Goal: Task Accomplishment & Management: Manage account settings

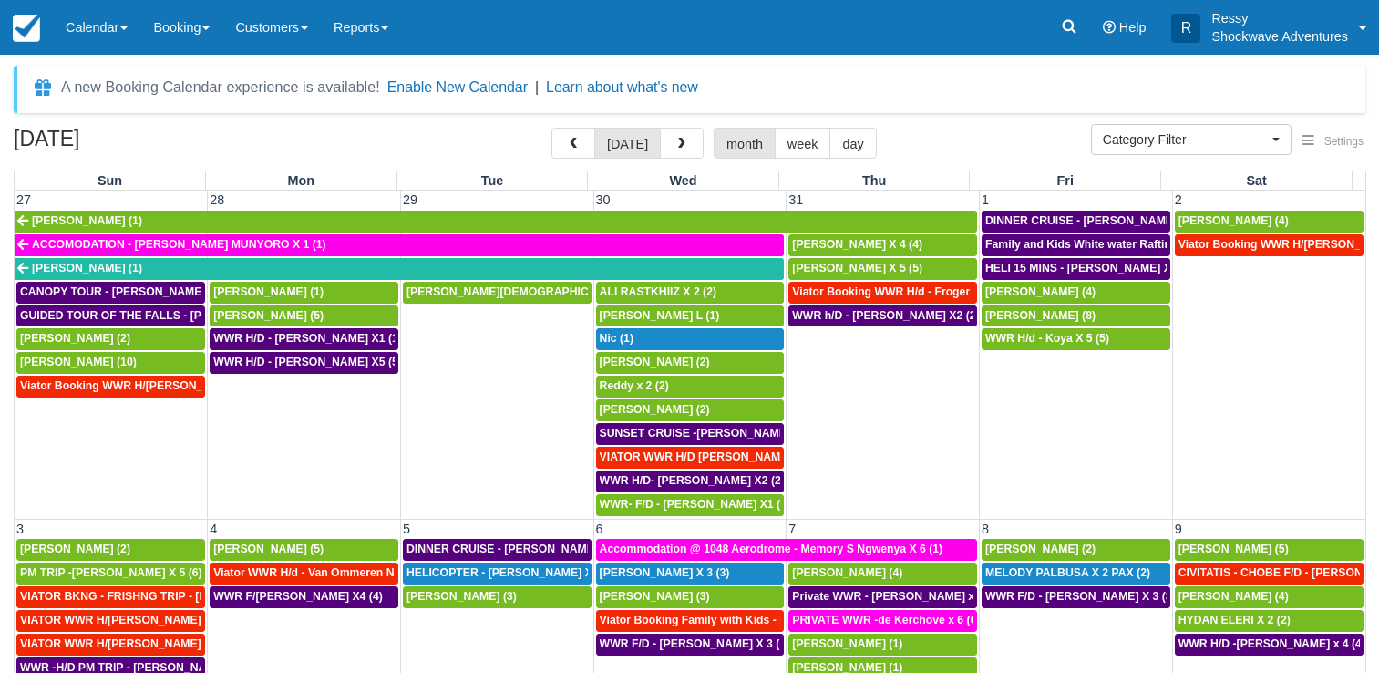
select select
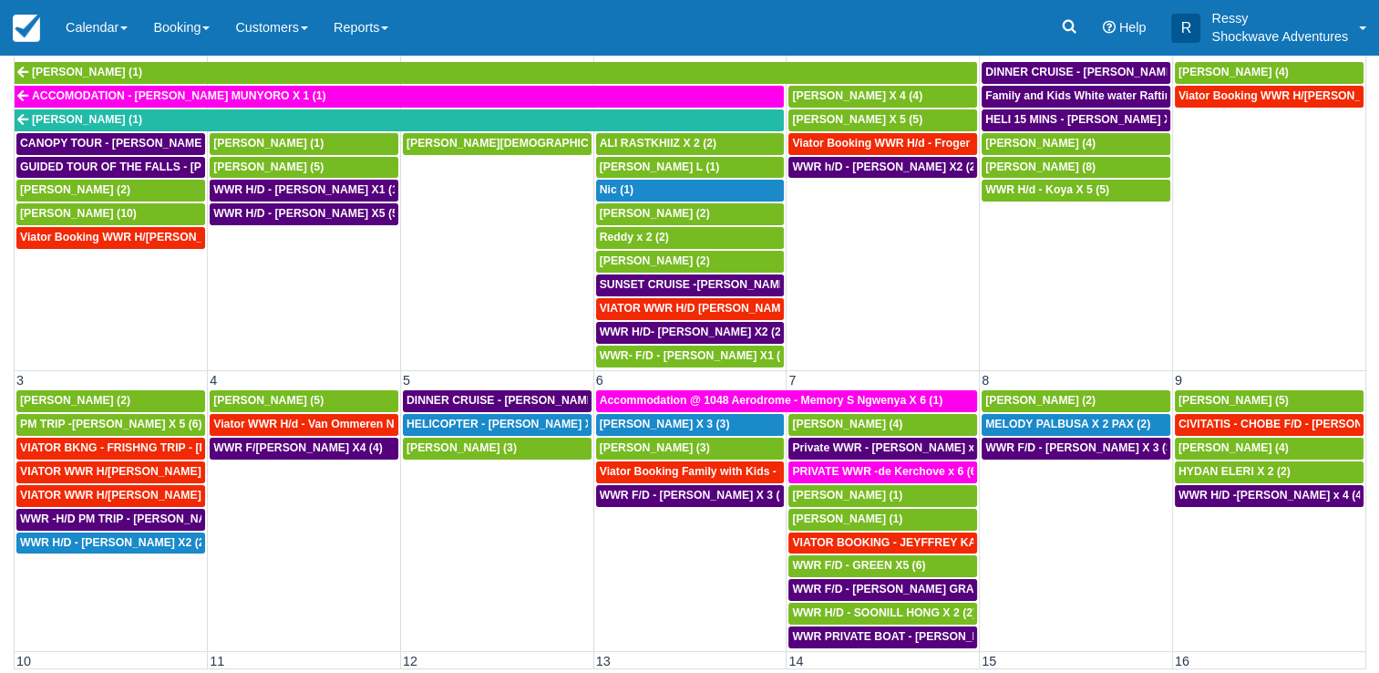
scroll to position [1176, 0]
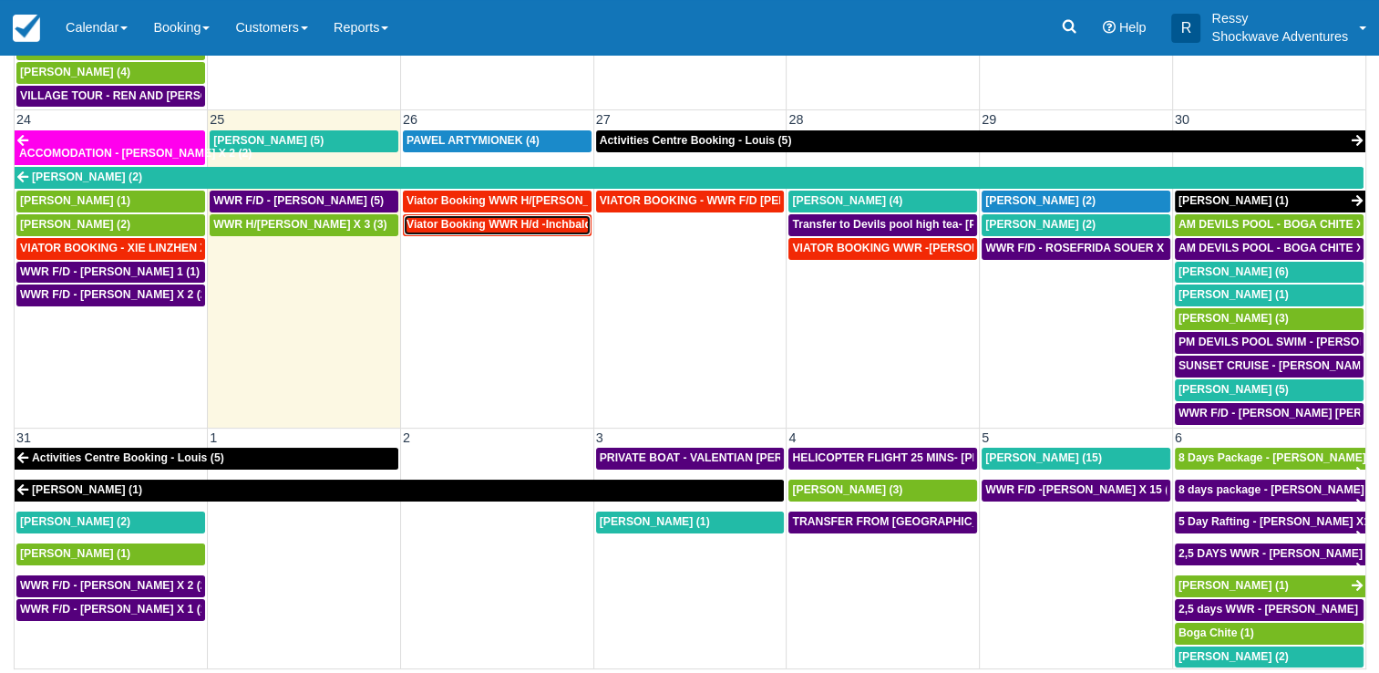
click at [507, 218] on span "Viator Booking WWR H/d -Inchbald [PERSON_NAME] X 4 (4)" at bounding box center [565, 224] width 318 height 13
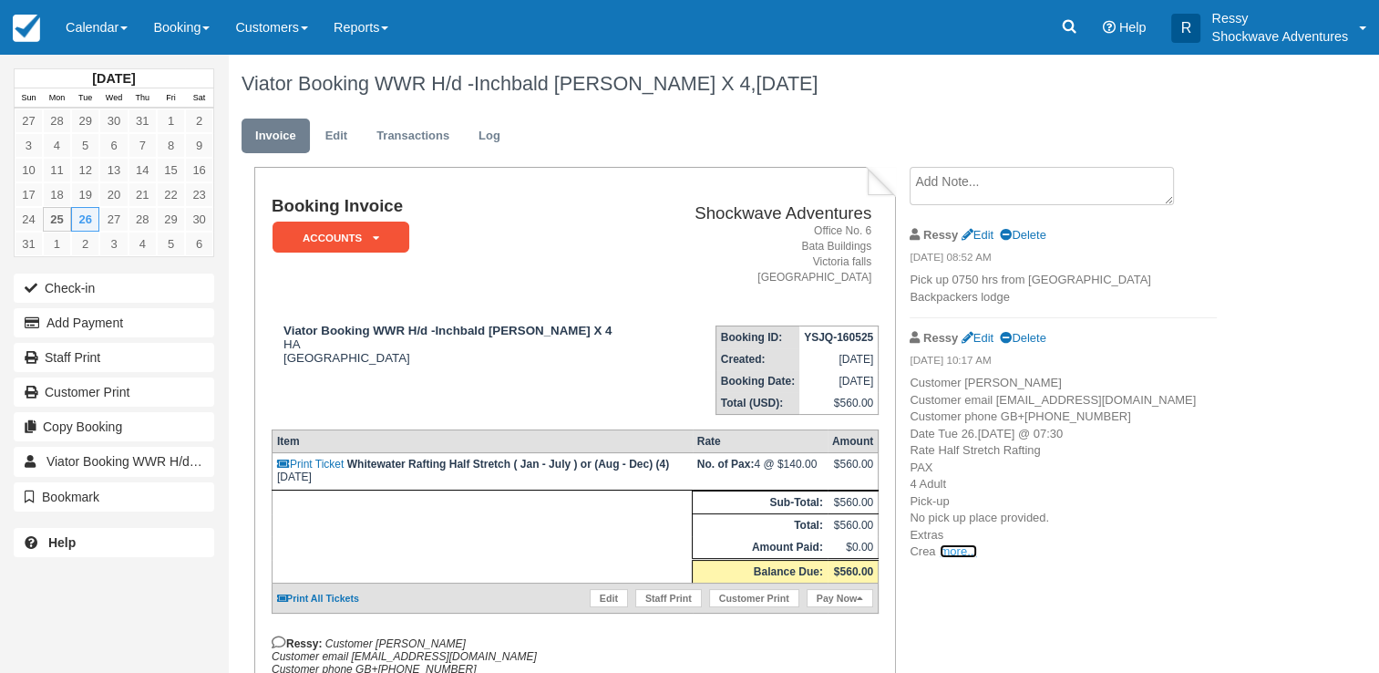
click at [955, 558] on link "more..." at bounding box center [958, 551] width 36 height 14
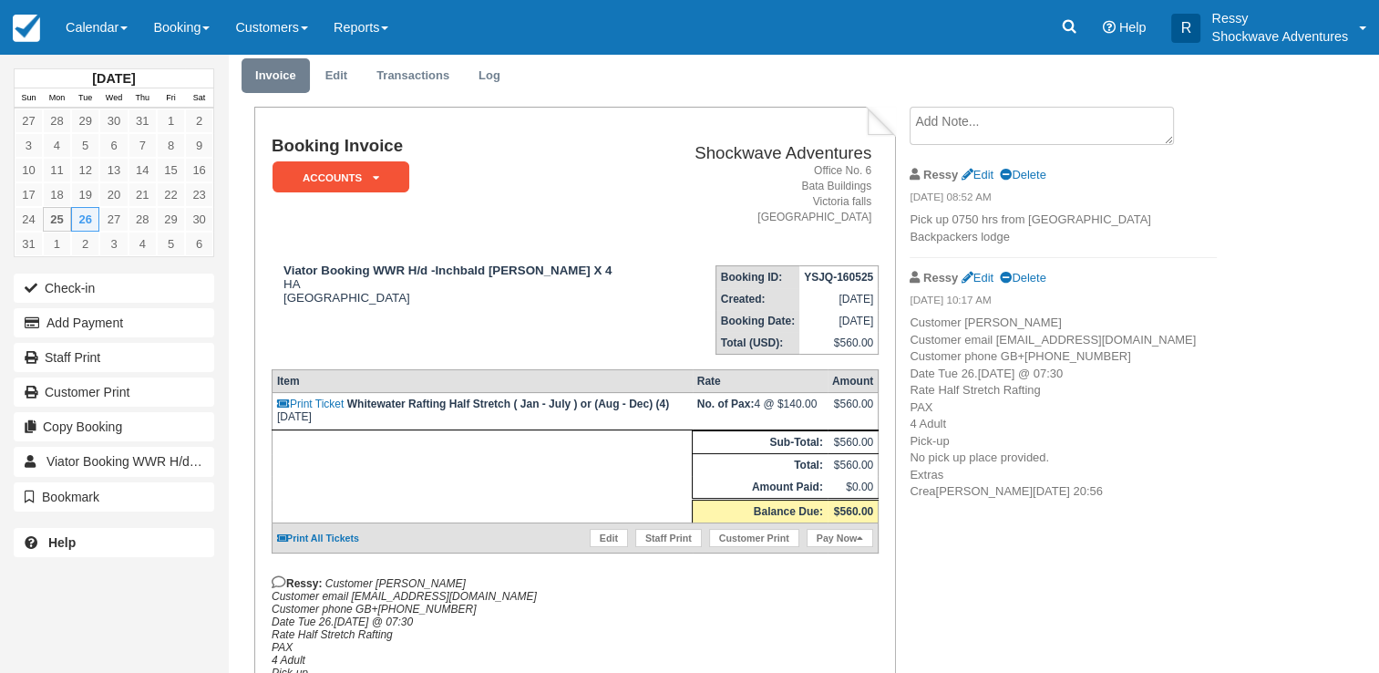
scroll to position [91, 0]
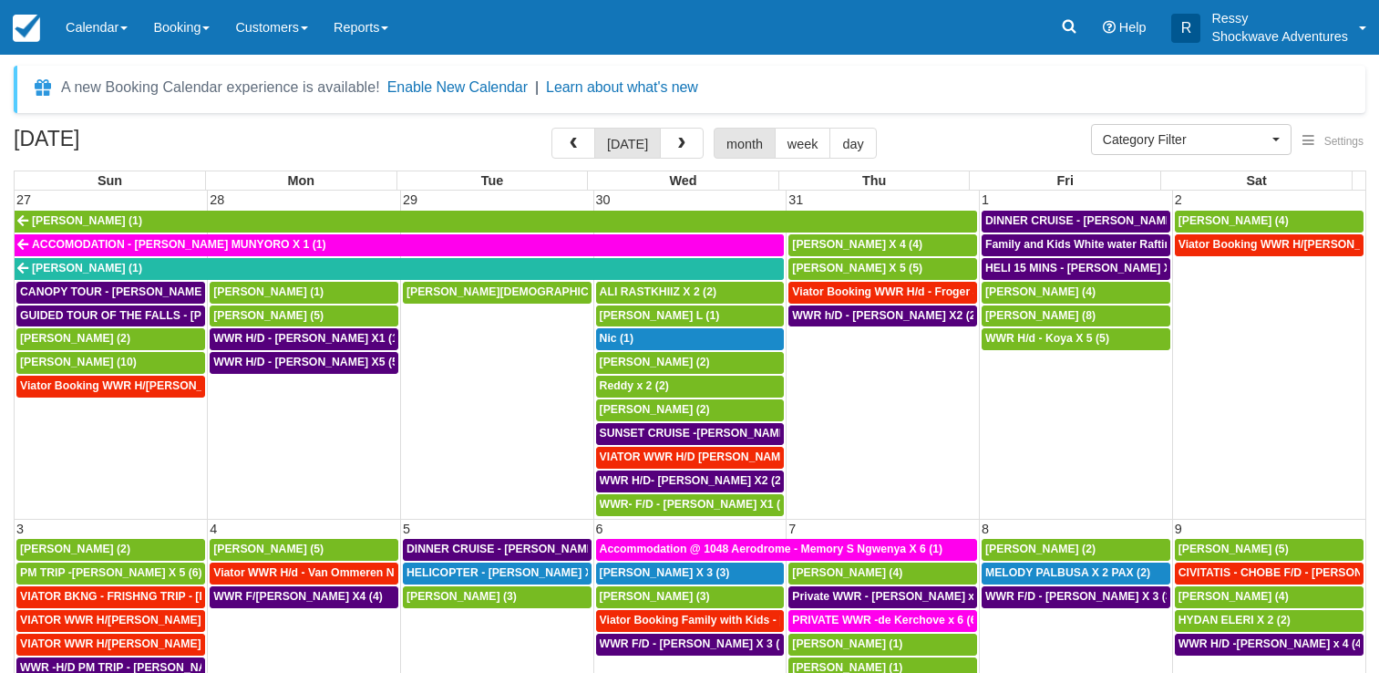
select select
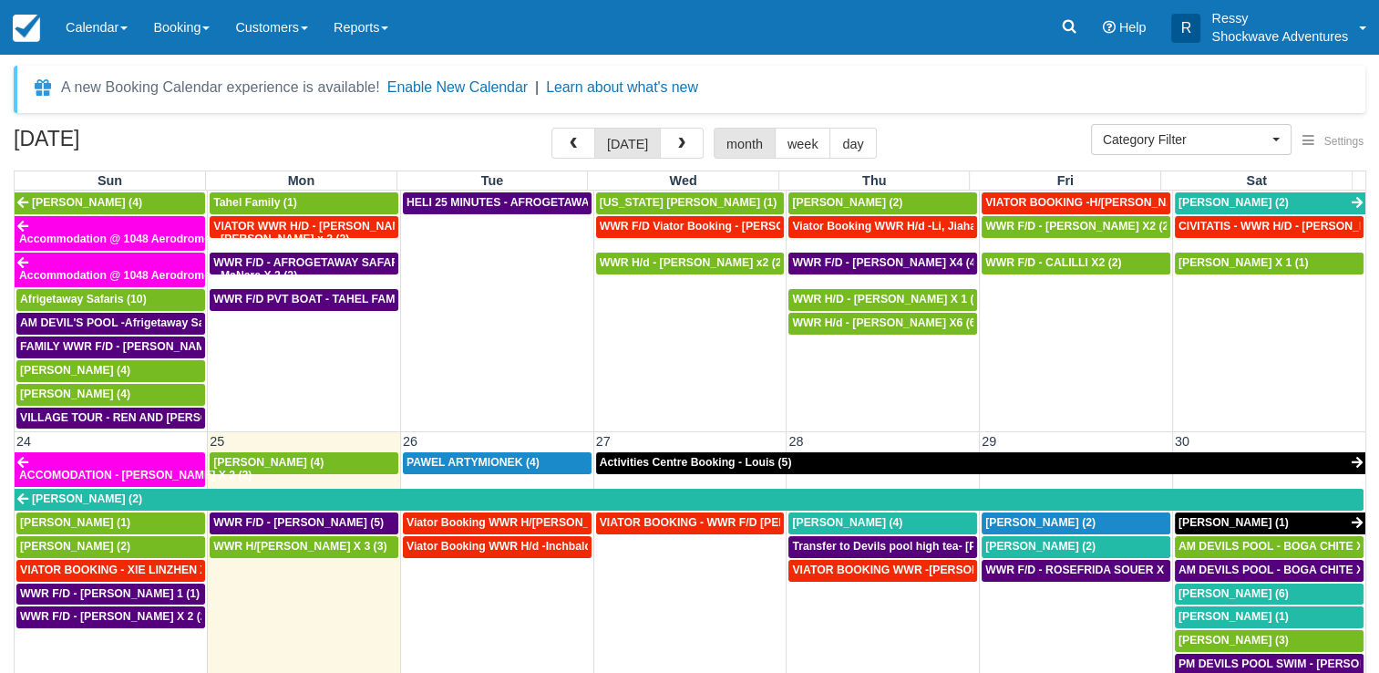
scroll to position [1094, 0]
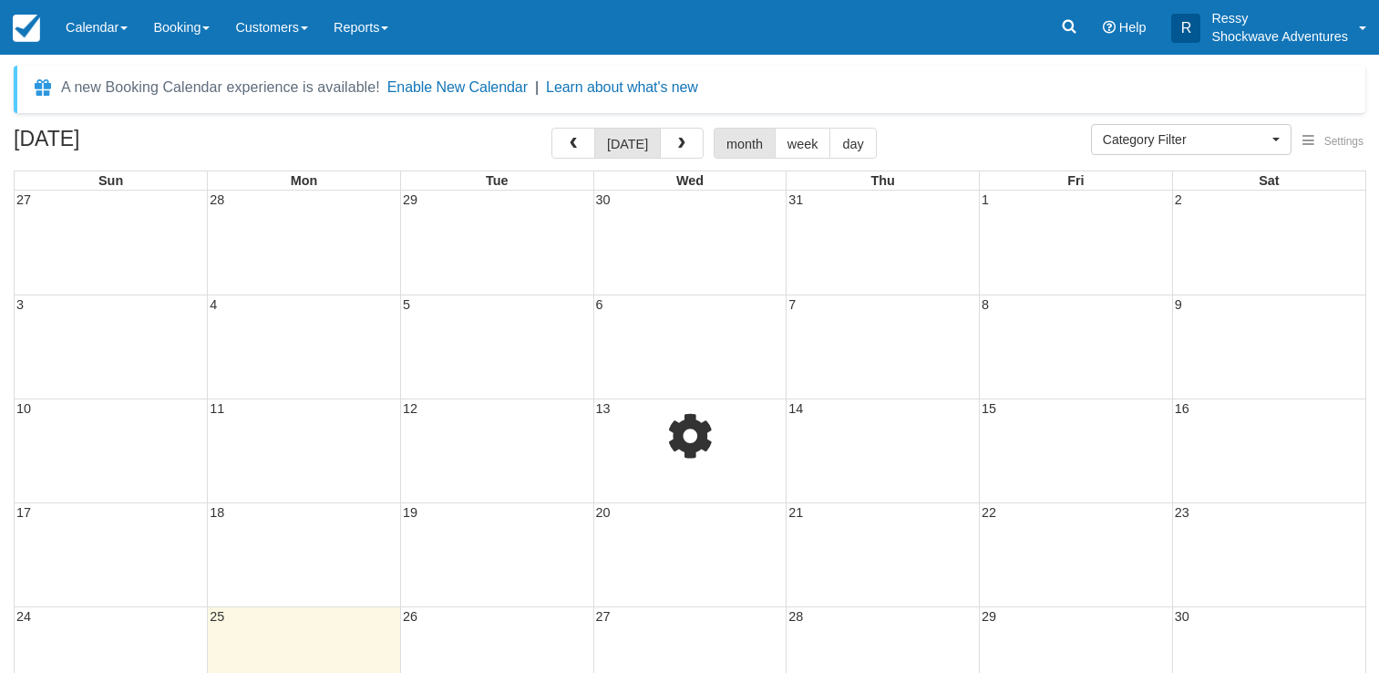
select select
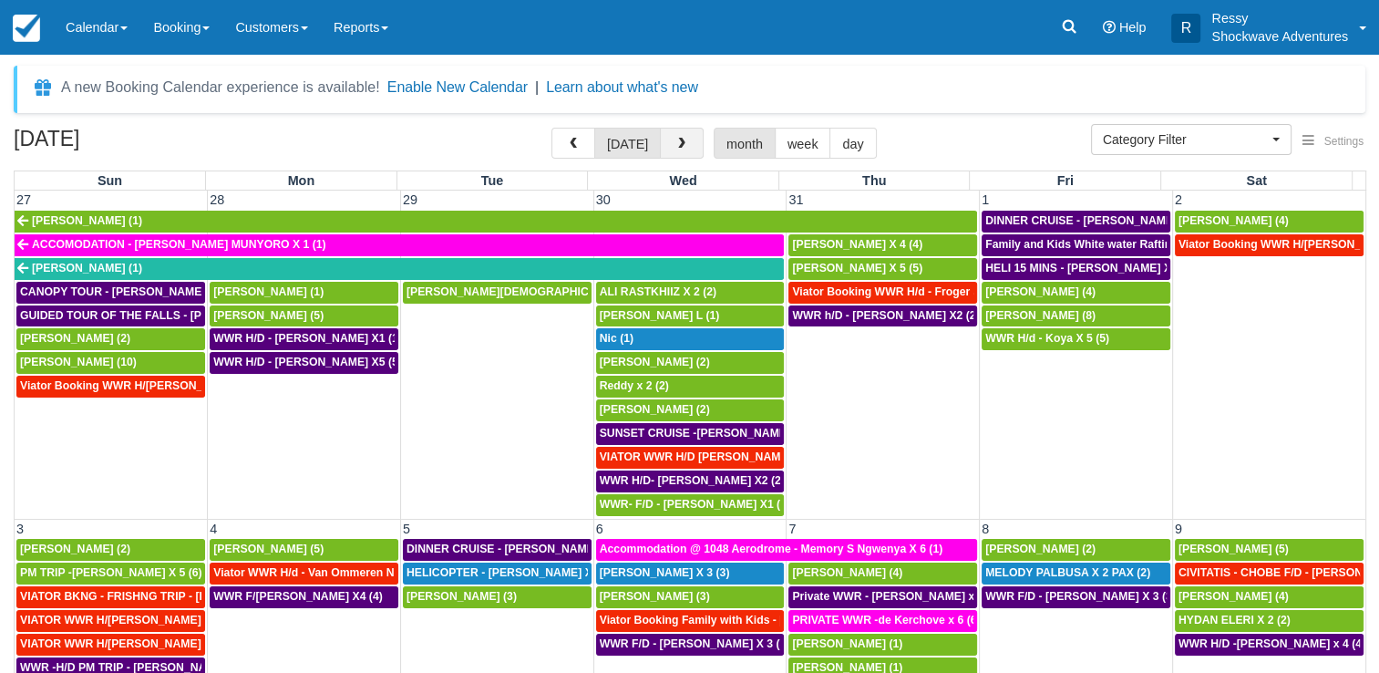
click at [666, 155] on button "button" at bounding box center [682, 143] width 44 height 31
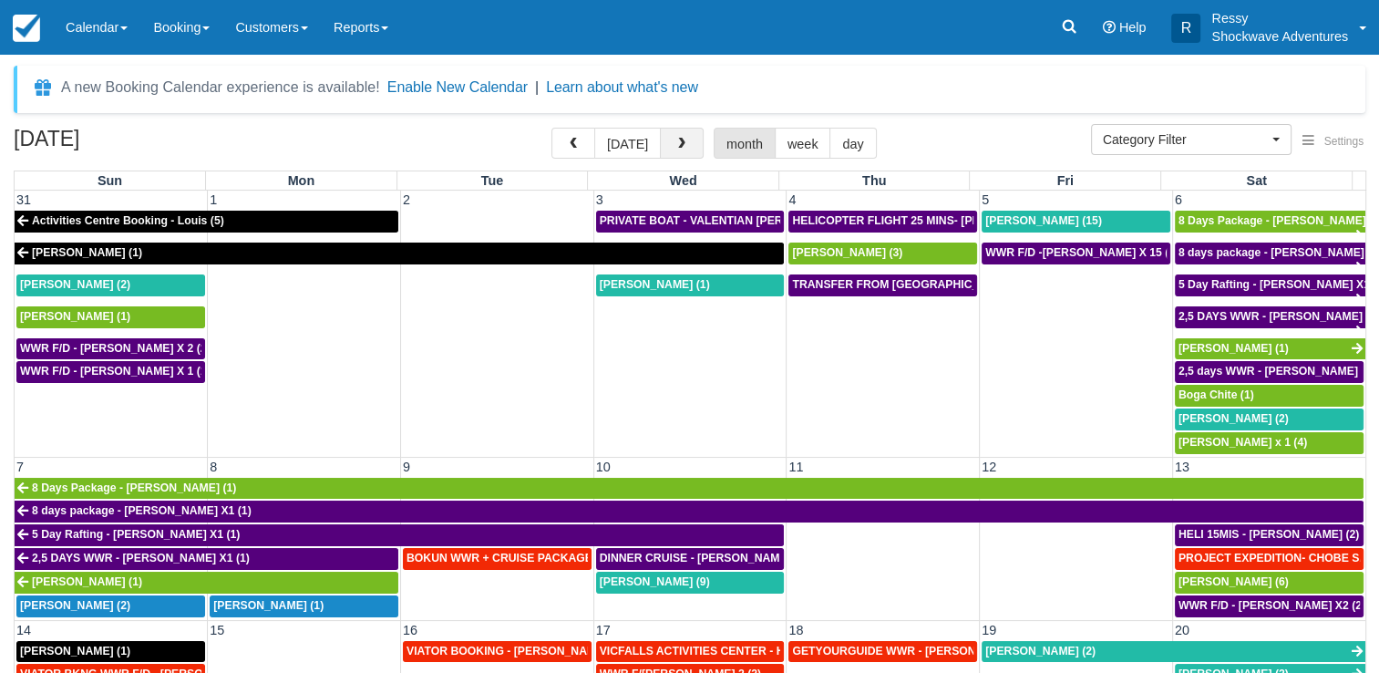
click at [666, 155] on button "button" at bounding box center [682, 143] width 44 height 31
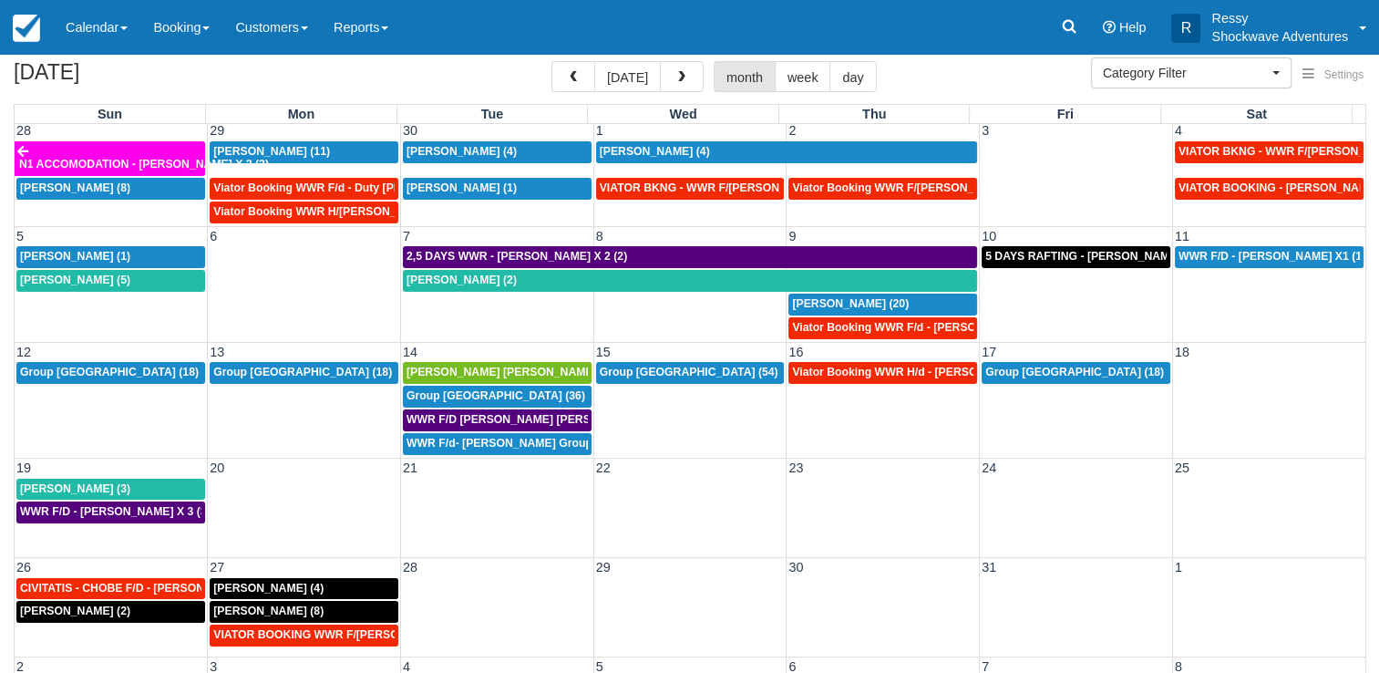
scroll to position [149, 0]
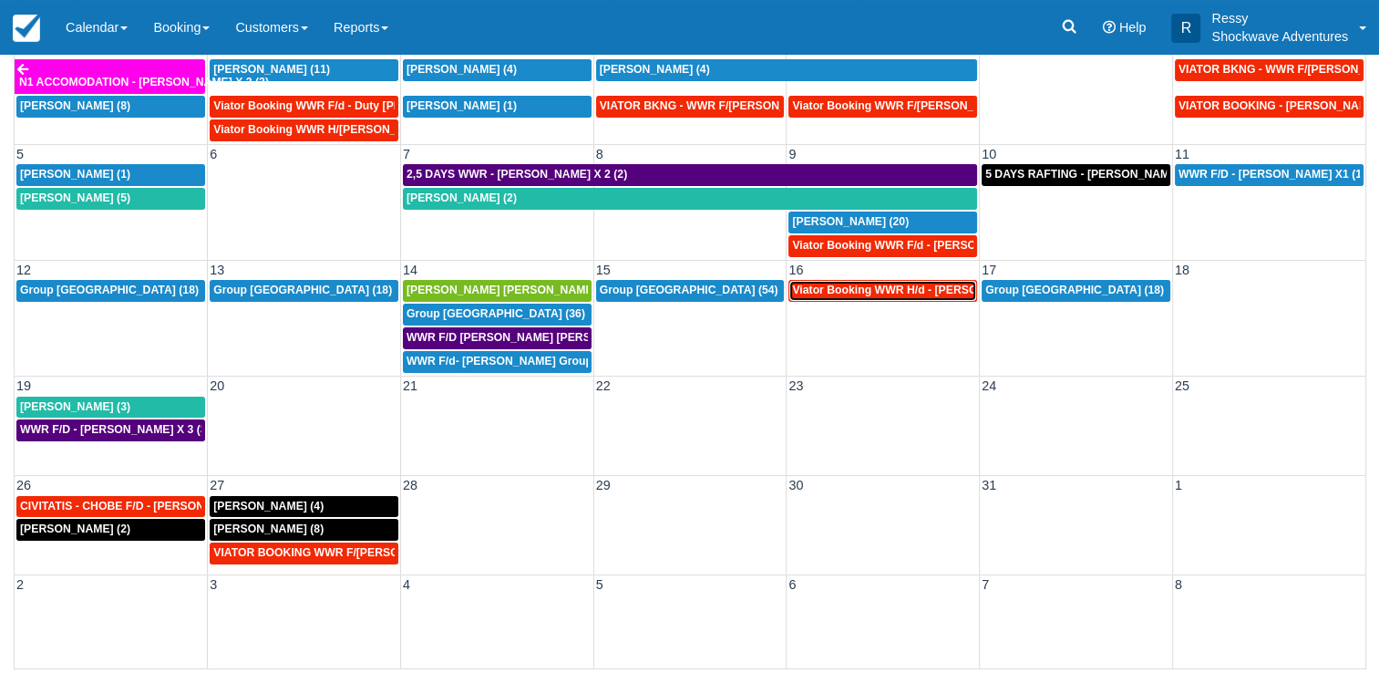
click at [857, 283] on span "Viator Booking WWR H/d - Miller Rachel X 4 (4)" at bounding box center [928, 289] width 273 height 13
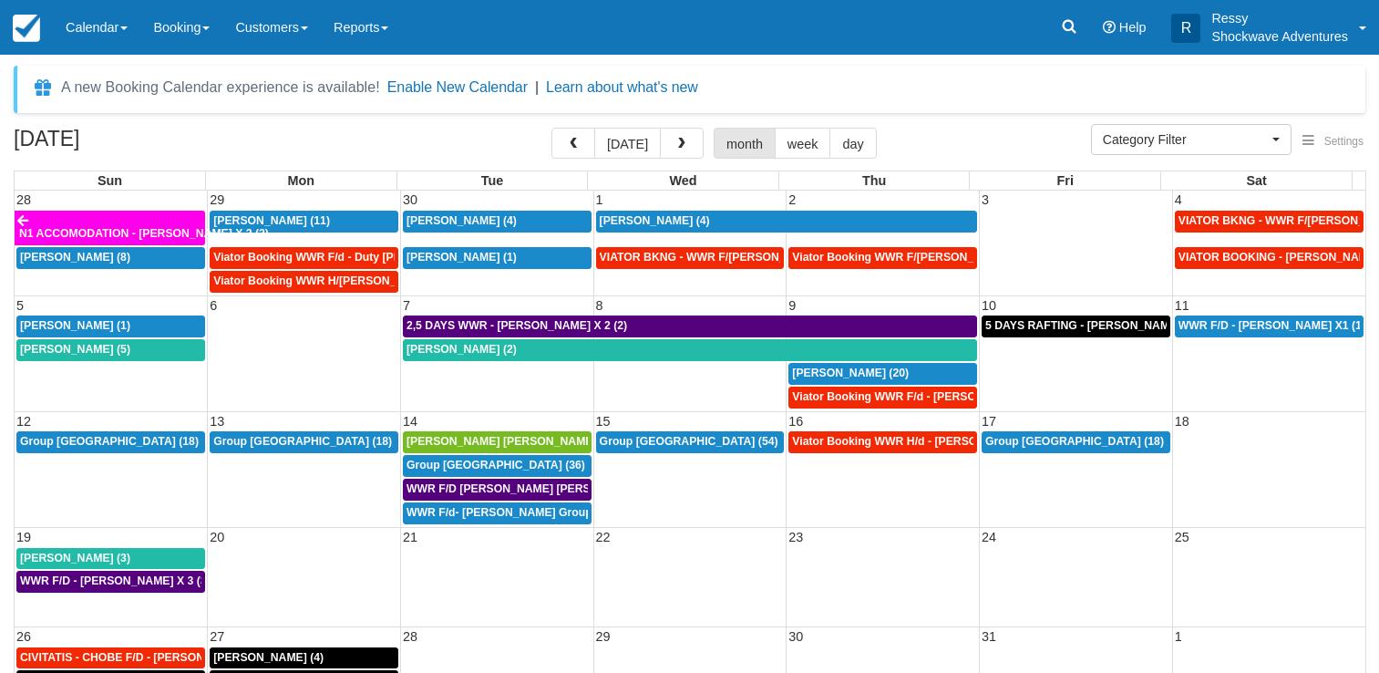
select select
click at [578, 144] on span "button" at bounding box center [573, 144] width 13 height 13
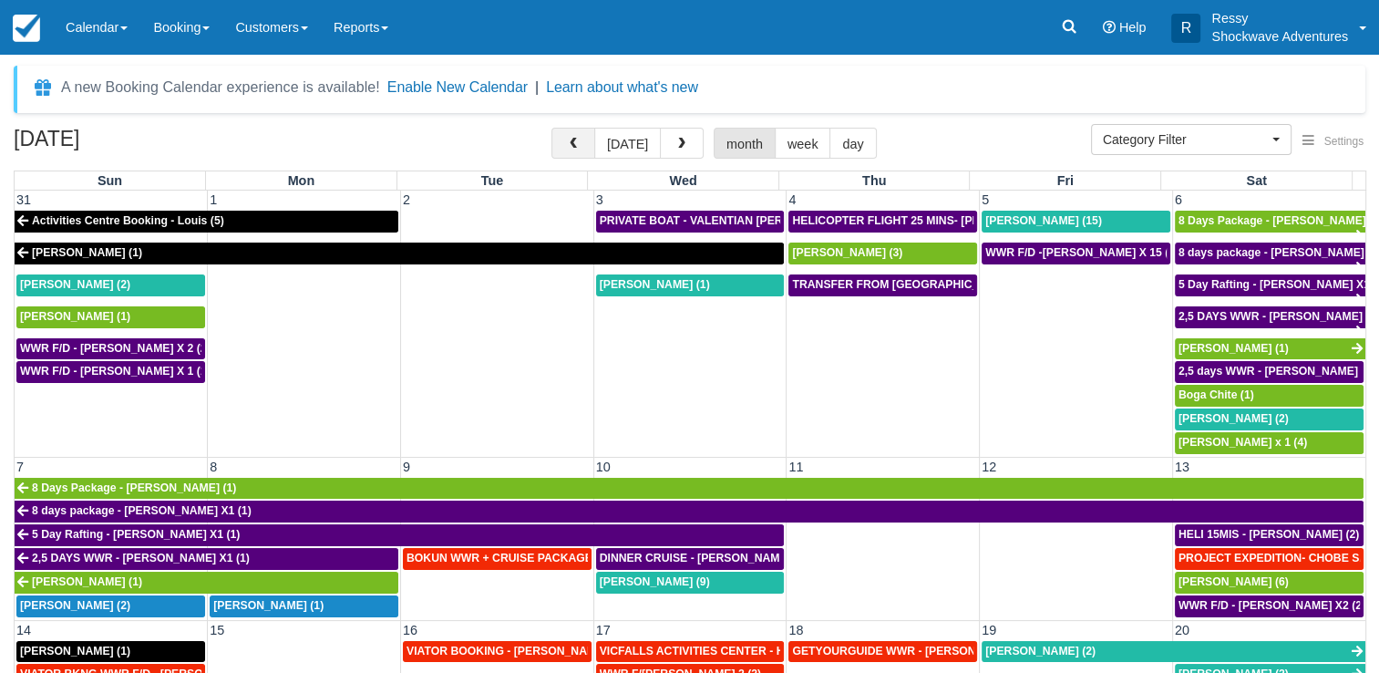
click at [578, 144] on span "button" at bounding box center [573, 144] width 13 height 13
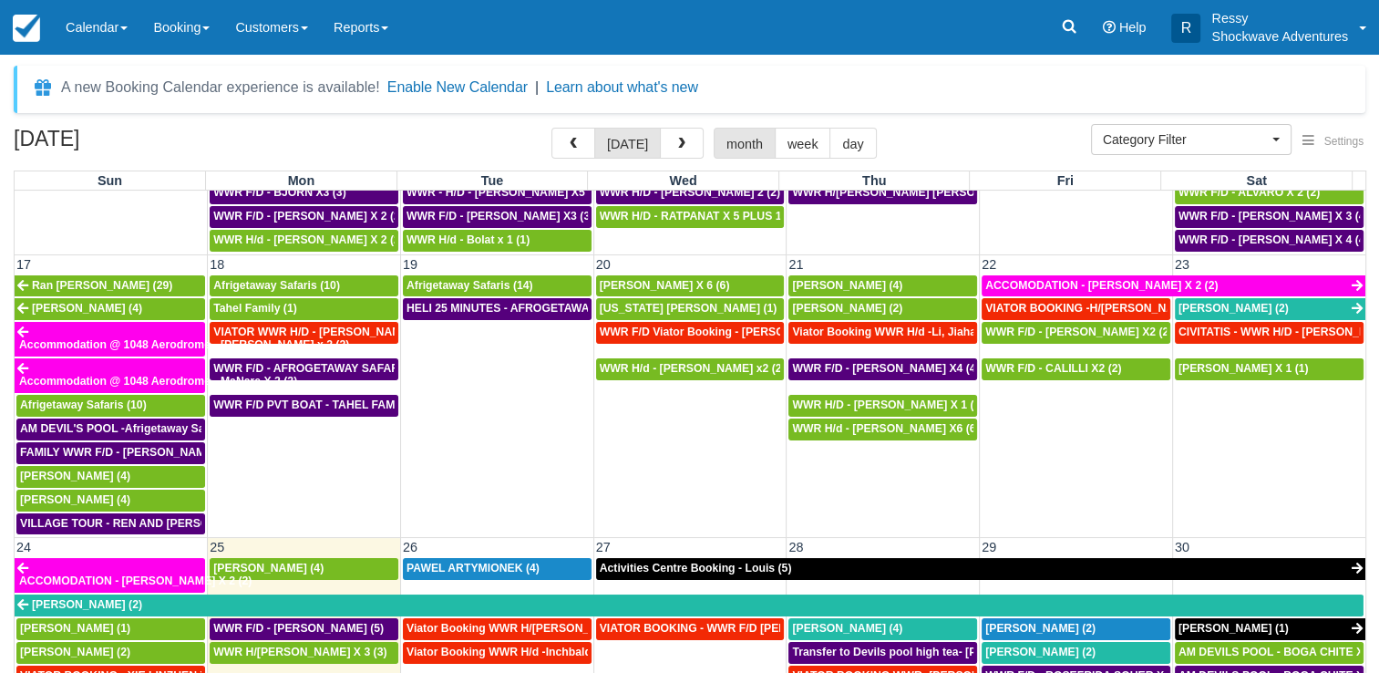
scroll to position [1003, 0]
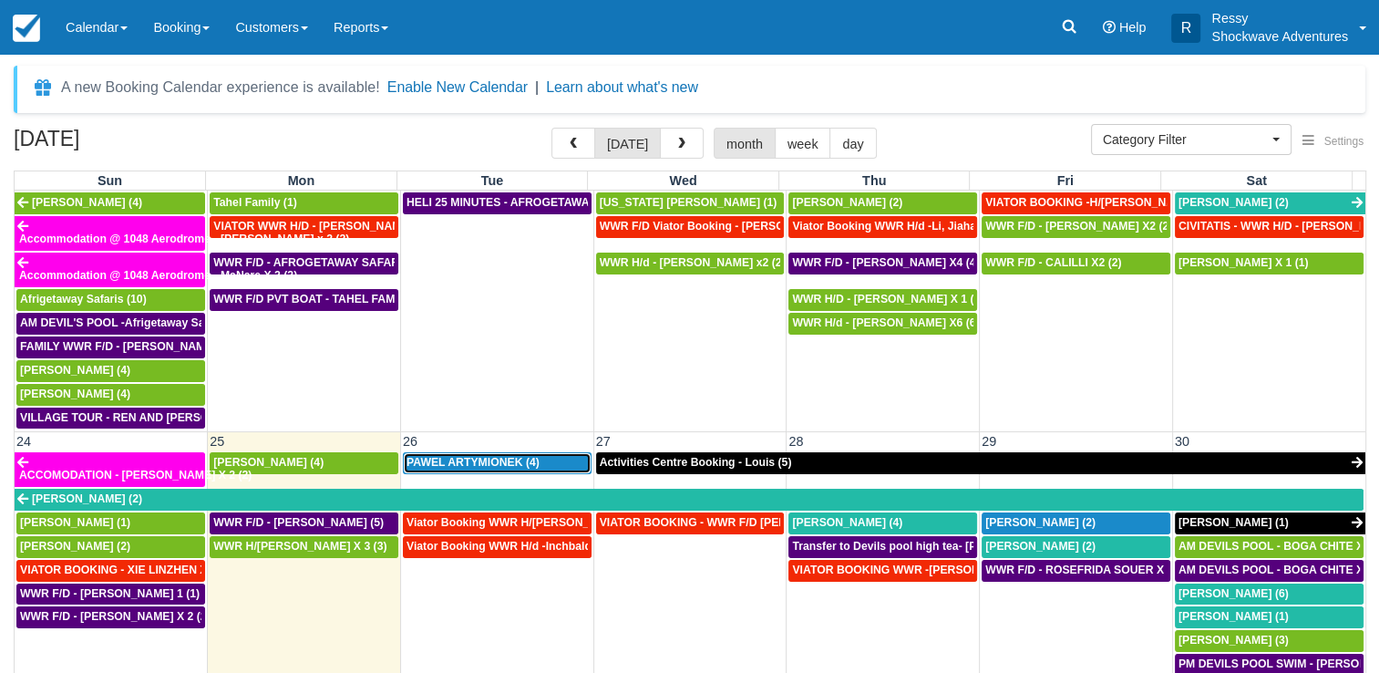
click at [468, 456] on span "PAWEL ARTYMIONEK (4)" at bounding box center [472, 462] width 133 height 13
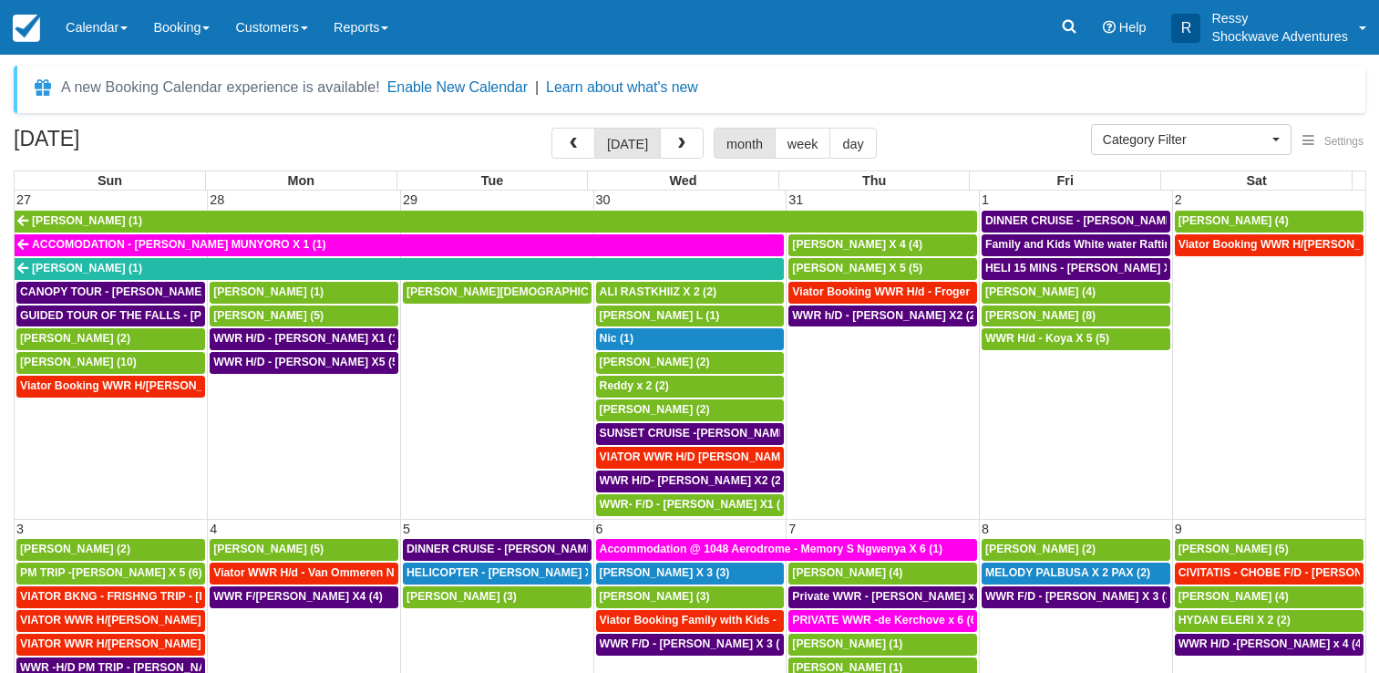
select select
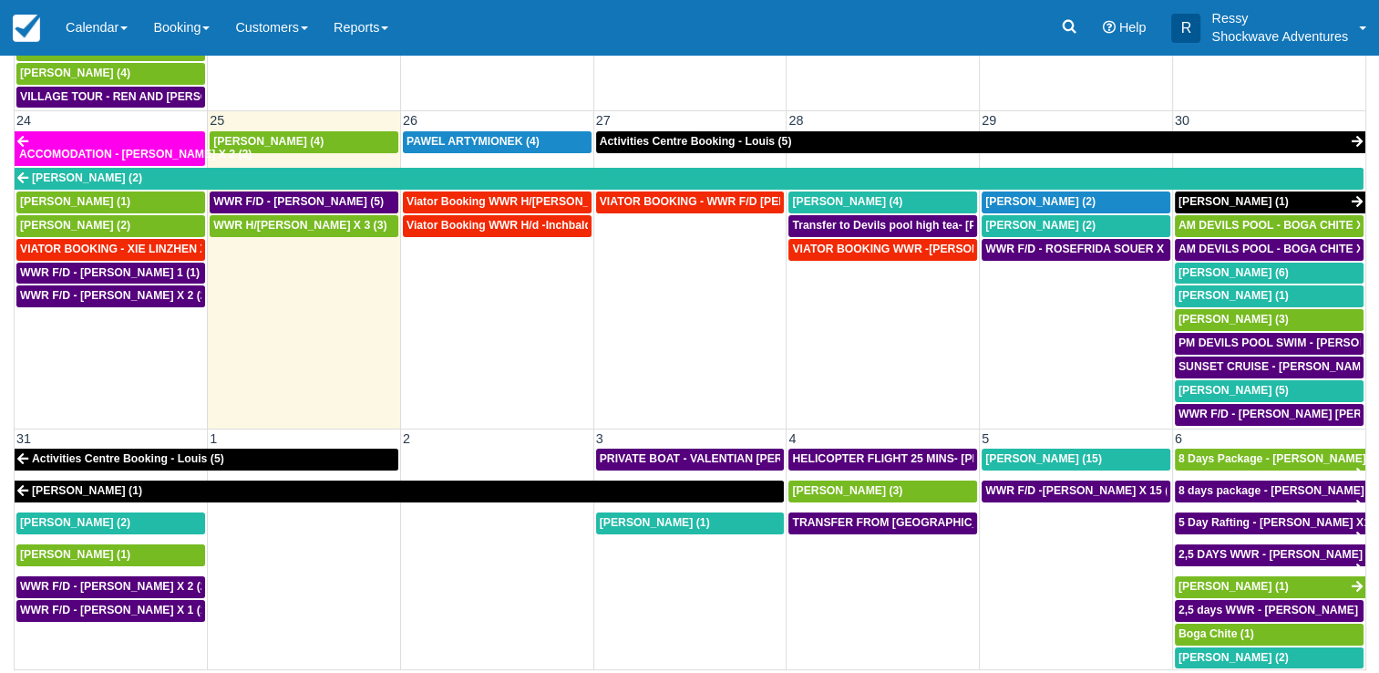
scroll to position [149, 0]
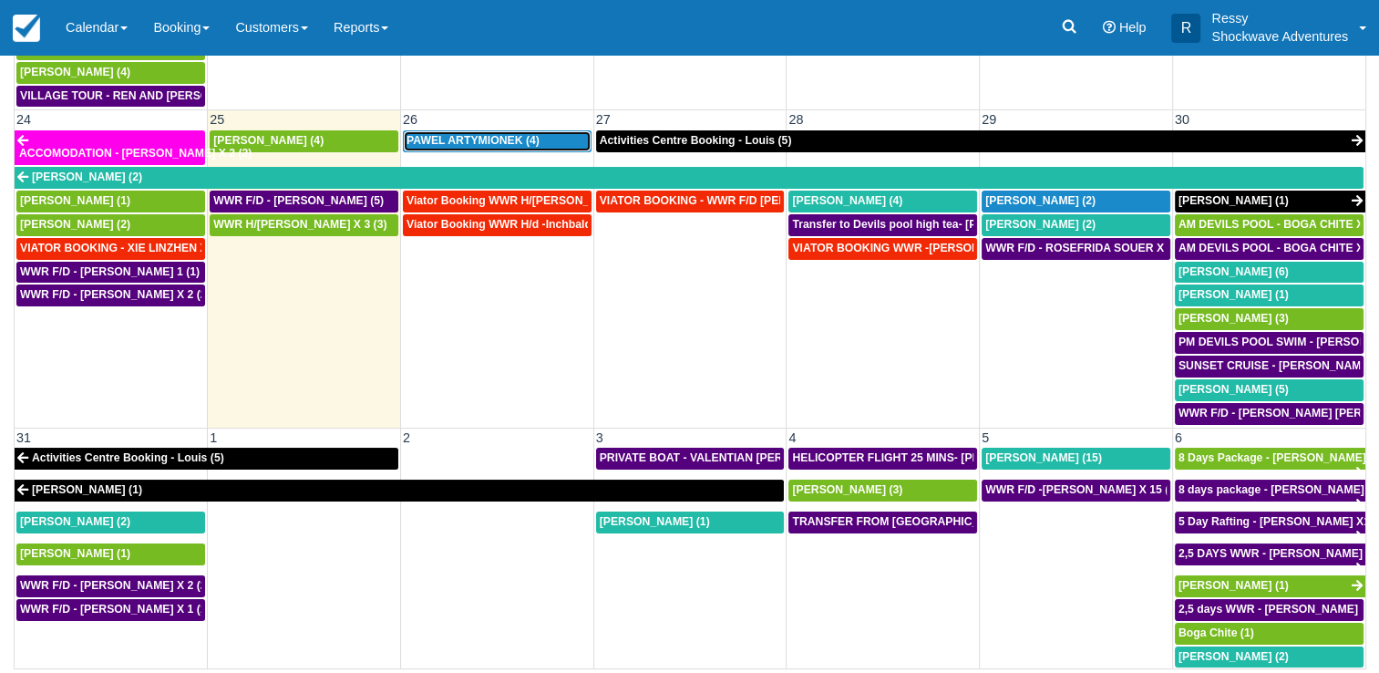
click at [509, 134] on span "PAWEL ARTYMIONEK (4)" at bounding box center [472, 140] width 133 height 13
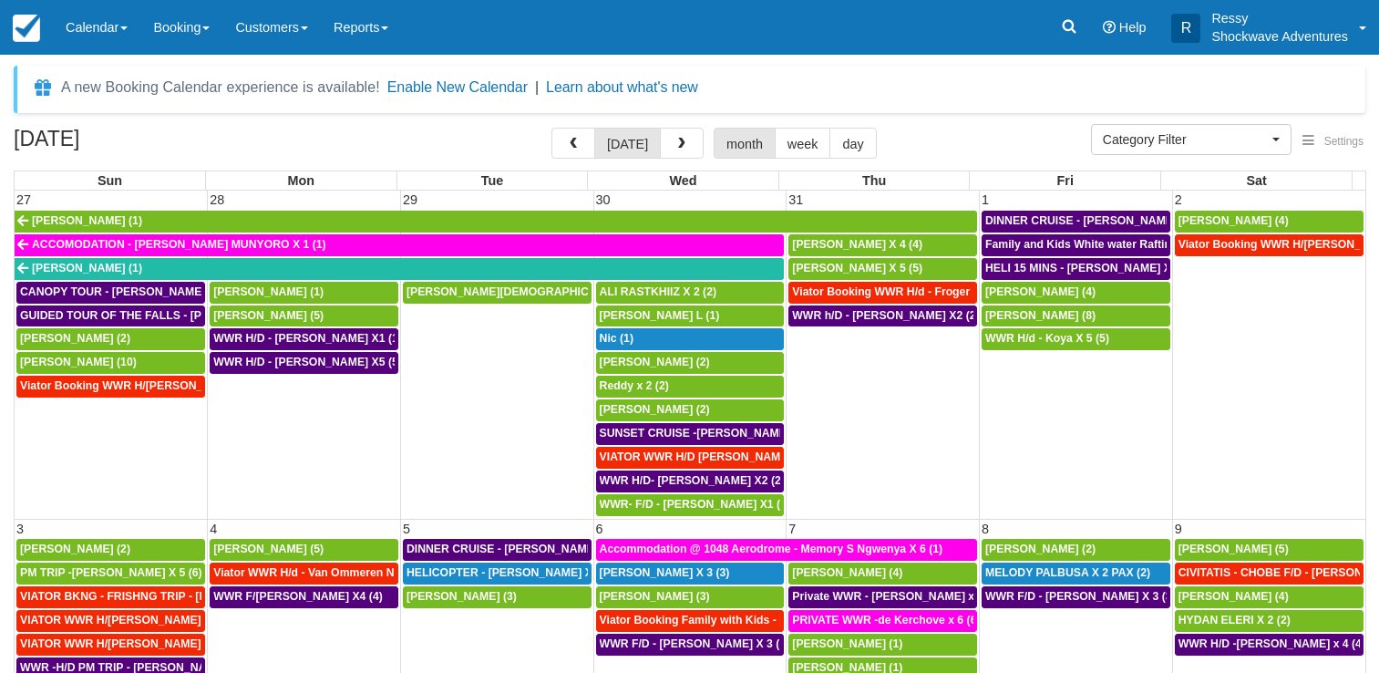
select select
